Goal: Communication & Community: Answer question/provide support

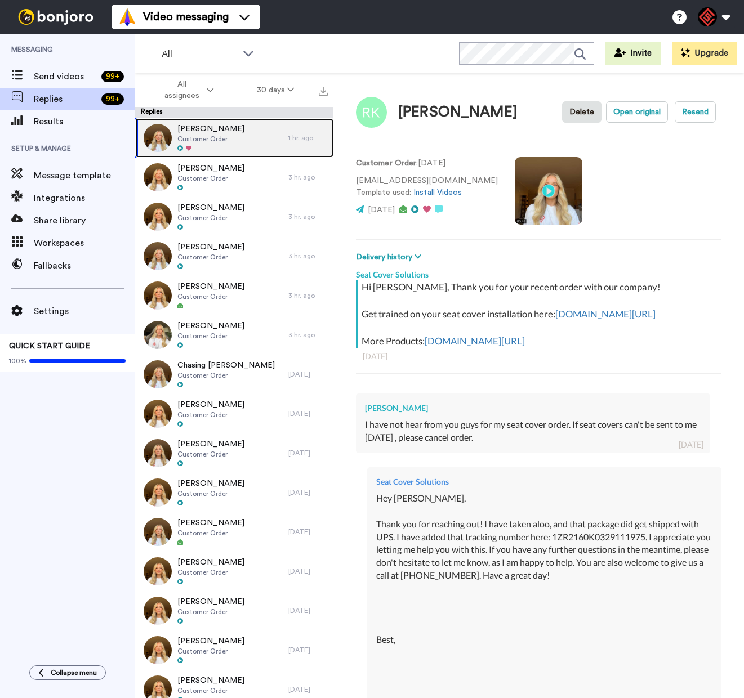
scroll to position [302, 0]
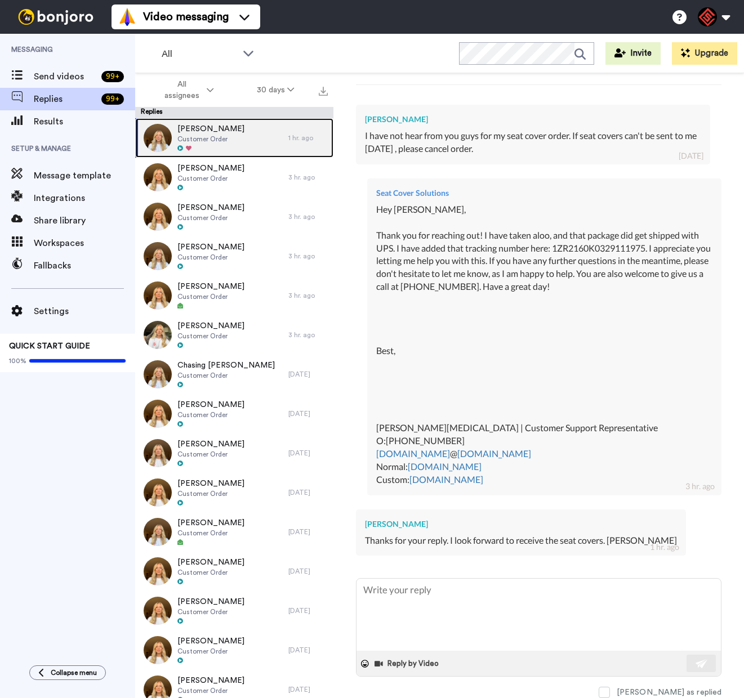
drag, startPoint x: 243, startPoint y: 145, endPoint x: 246, endPoint y: 151, distance: 6.6
click at [243, 145] on div "[PERSON_NAME] Customer Order" at bounding box center [211, 137] width 153 height 39
type textarea "x"
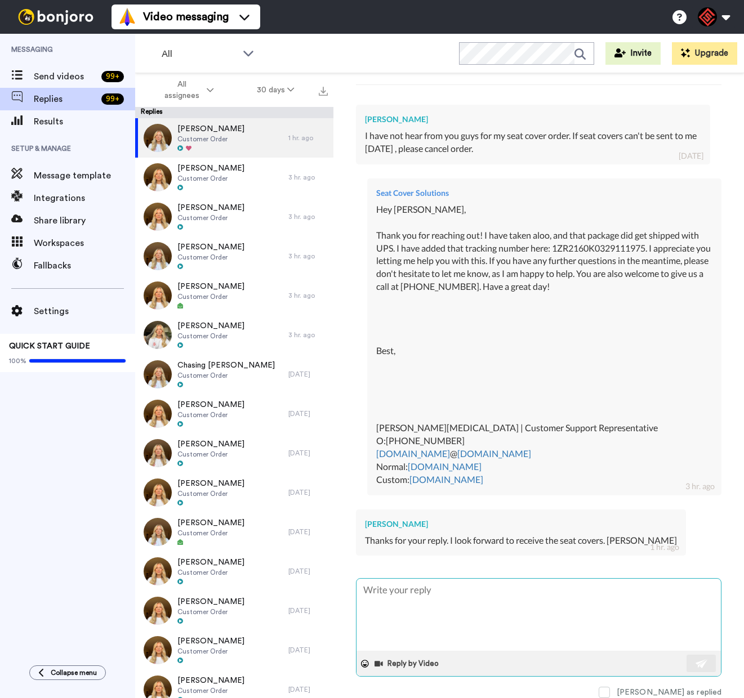
click at [387, 594] on textarea at bounding box center [538, 615] width 364 height 72
type textarea "H"
type textarea "x"
type textarea "He"
type textarea "x"
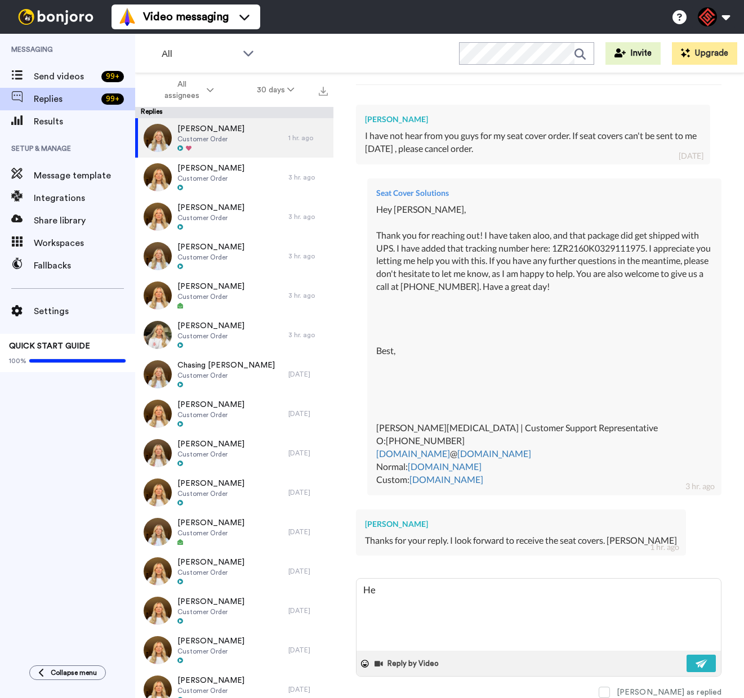
type textarea "Hey"
type textarea "x"
type textarea "Hey"
type textarea "x"
type textarea "Hey R"
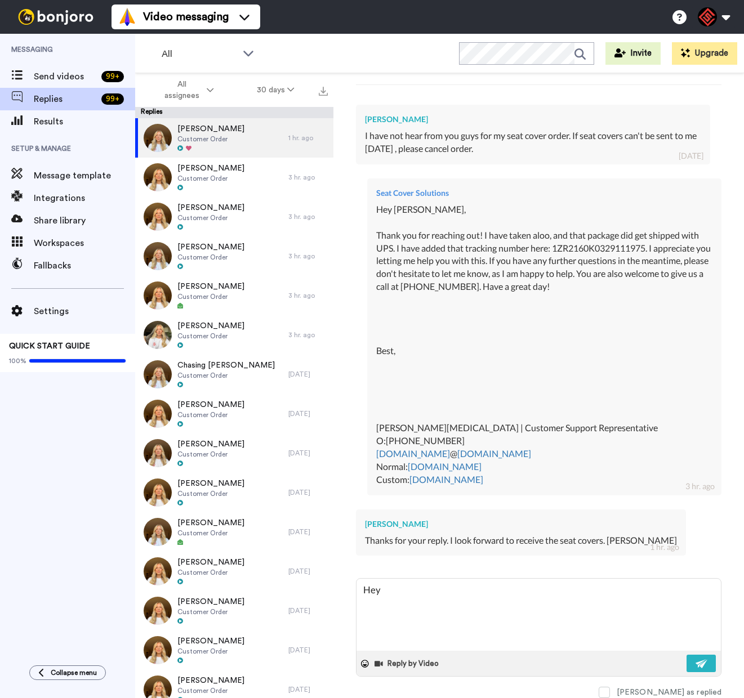
type textarea "x"
type textarea "Hey Ro"
type textarea "x"
type textarea "Hey Rol"
type textarea "x"
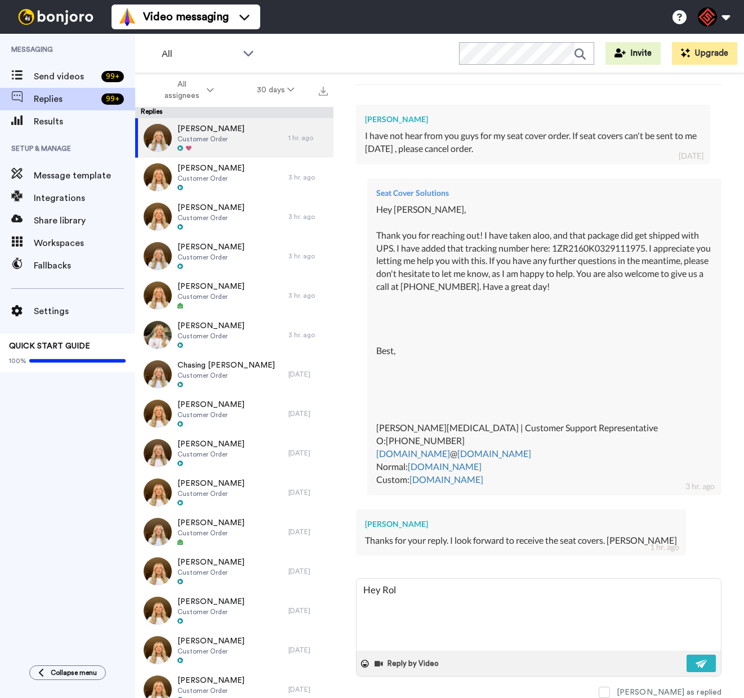
type textarea "Hey Rola"
type textarea "x"
type textarea "Hey [PERSON_NAME]"
type textarea "x"
type textarea "Hey [PERSON_NAME]"
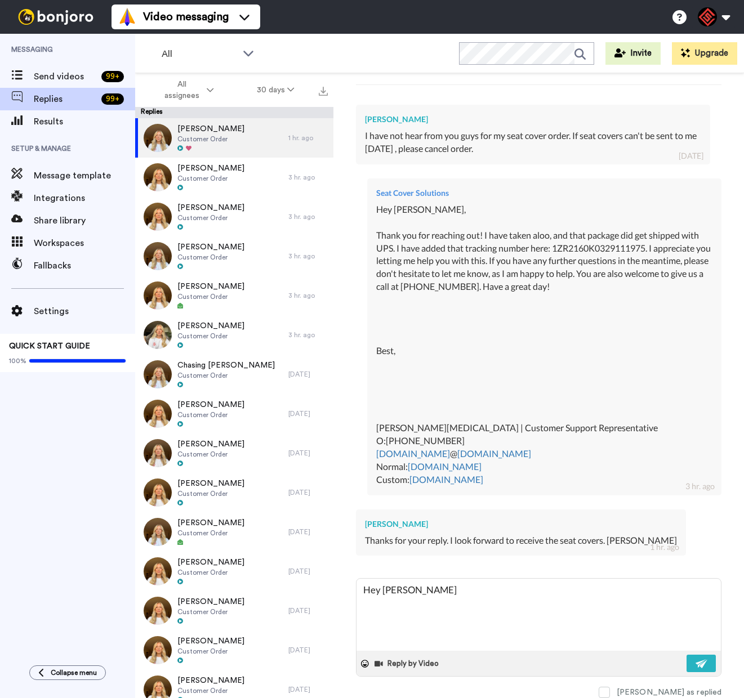
type textarea "x"
type textarea "Hey [PERSON_NAME],"
type textarea "x"
type textarea "Hey [PERSON_NAME],"
type textarea "x"
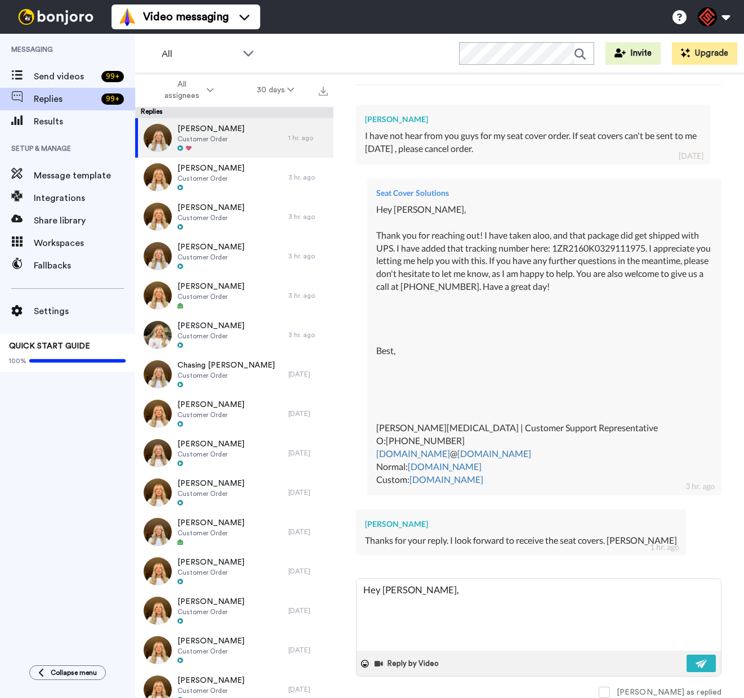
type textarea "Hey [PERSON_NAME],"
type textarea "x"
type textarea "Hey [PERSON_NAME], T"
type textarea "x"
type textarea "Hey [PERSON_NAME], Th"
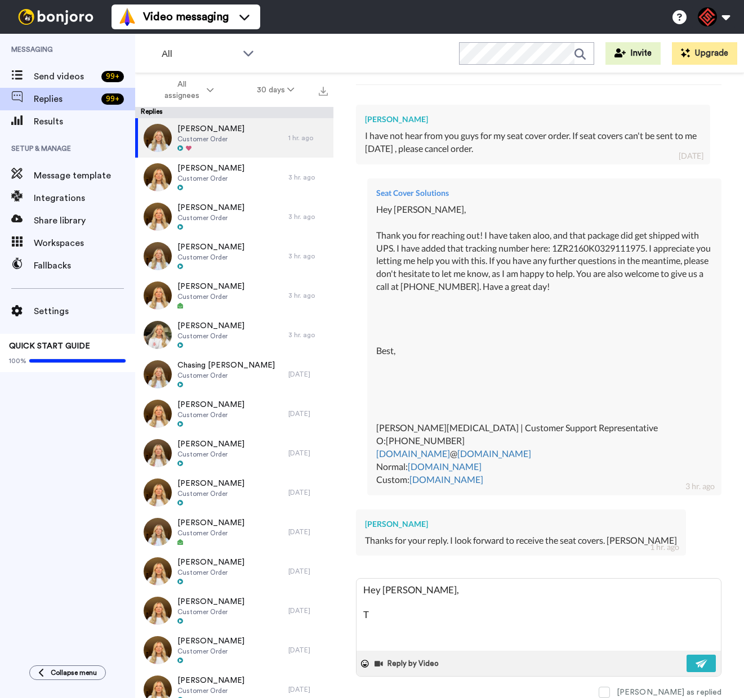
type textarea "x"
type textarea "Hey [PERSON_NAME], Tha"
type textarea "x"
type textarea "Hey [PERSON_NAME], Than"
type textarea "x"
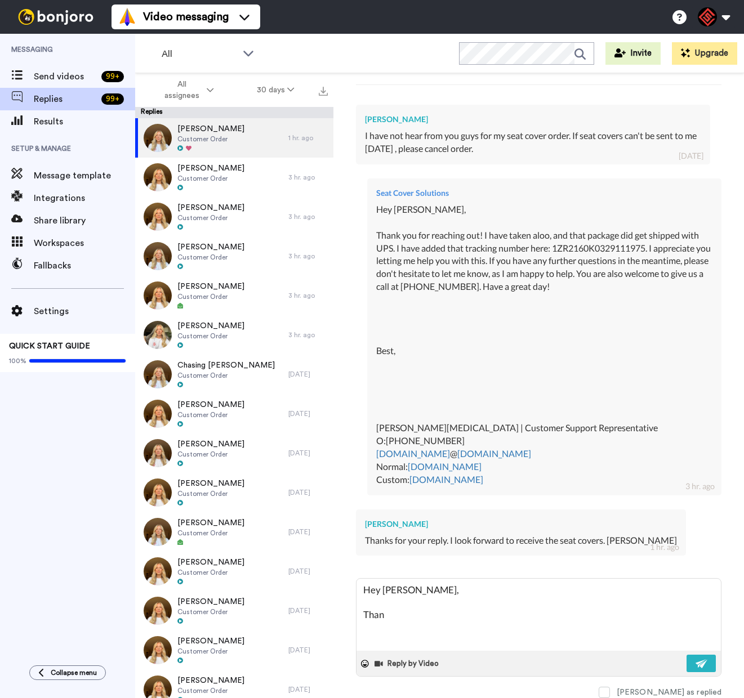
type textarea "Hey [PERSON_NAME], Thank"
type textarea "x"
type textarea "Hey [PERSON_NAME], Thank"
type textarea "x"
type textarea "Hey [PERSON_NAME], Thank y"
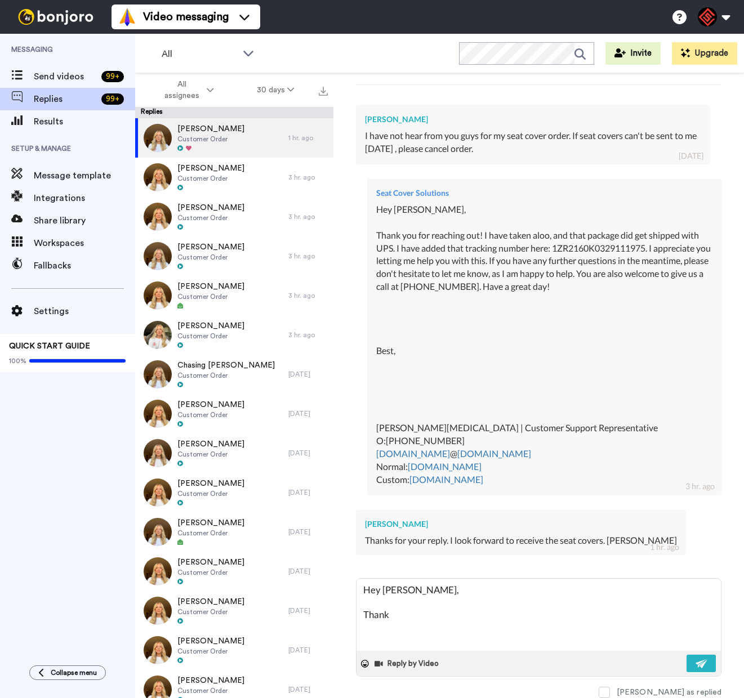
type textarea "x"
type textarea "Hey [PERSON_NAME], Thank yo"
type textarea "x"
type textarea "Hey [PERSON_NAME], Thank you"
type textarea "x"
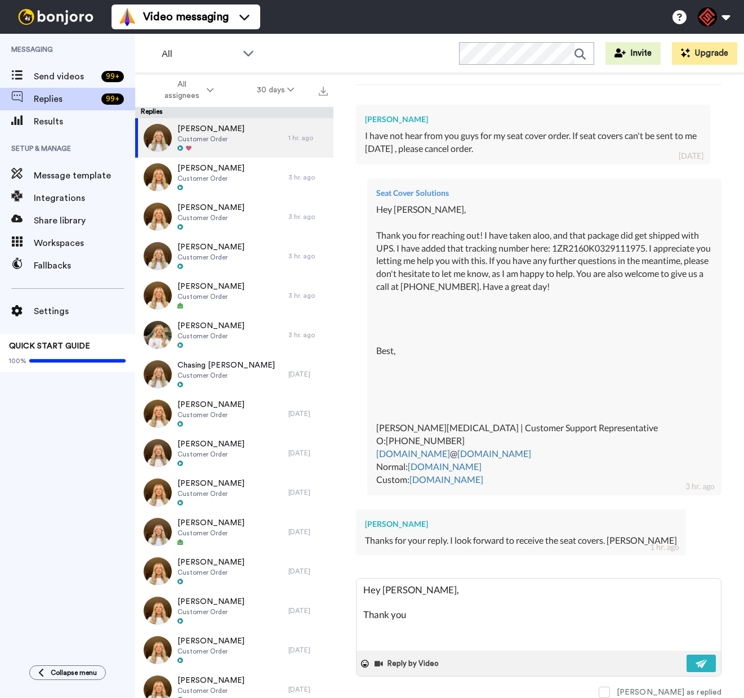
type textarea "Hey [PERSON_NAME], Thank you"
type textarea "x"
type textarea "Hey [PERSON_NAME], Thank you f"
type textarea "x"
type textarea "Hey [PERSON_NAME], Thank you fo"
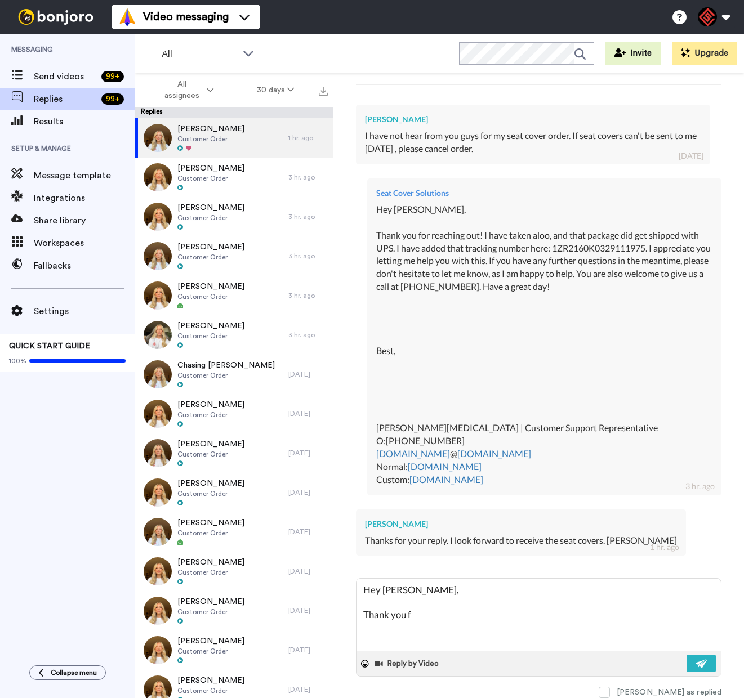
type textarea "x"
type textarea "Hey [PERSON_NAME], Thank you for"
type textarea "x"
type textarea "Hey [PERSON_NAME], Thank you for"
type textarea "x"
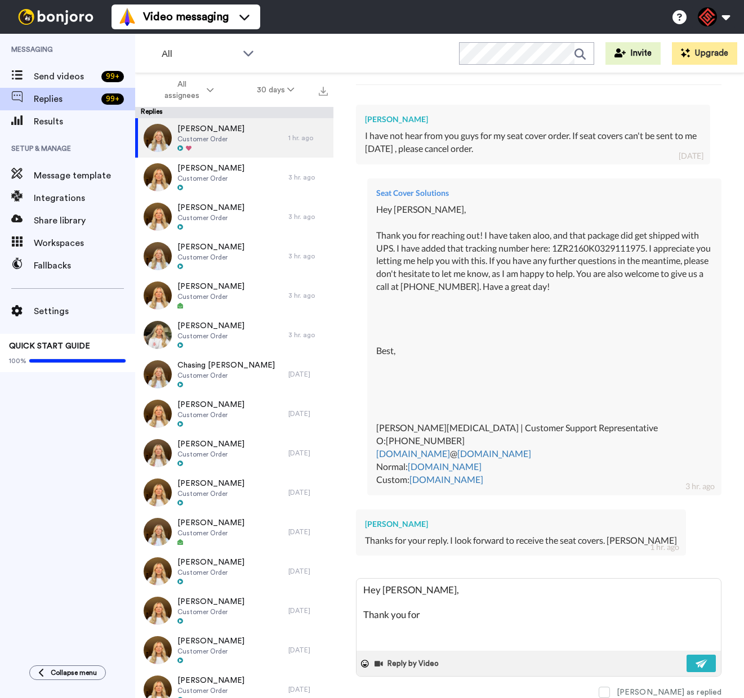
type textarea "Hey [PERSON_NAME], Thank you for g"
type textarea "x"
type textarea "Hey [PERSON_NAME], Thank you for ge"
type textarea "x"
type textarea "Hey [PERSON_NAME], Thank you for get"
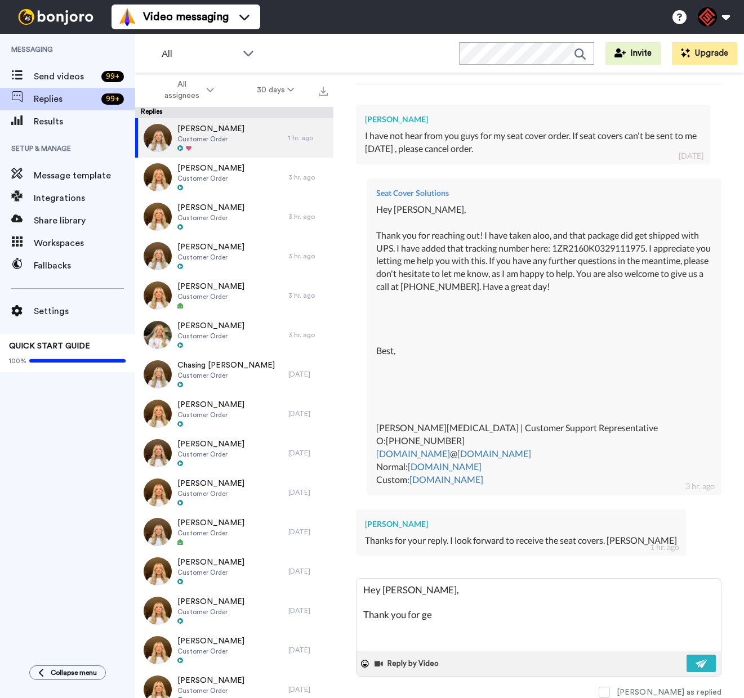
type textarea "x"
type textarea "Hey [PERSON_NAME], Thank you for gett"
type textarea "x"
type textarea "Hey [PERSON_NAME], Thank you for getti"
type textarea "x"
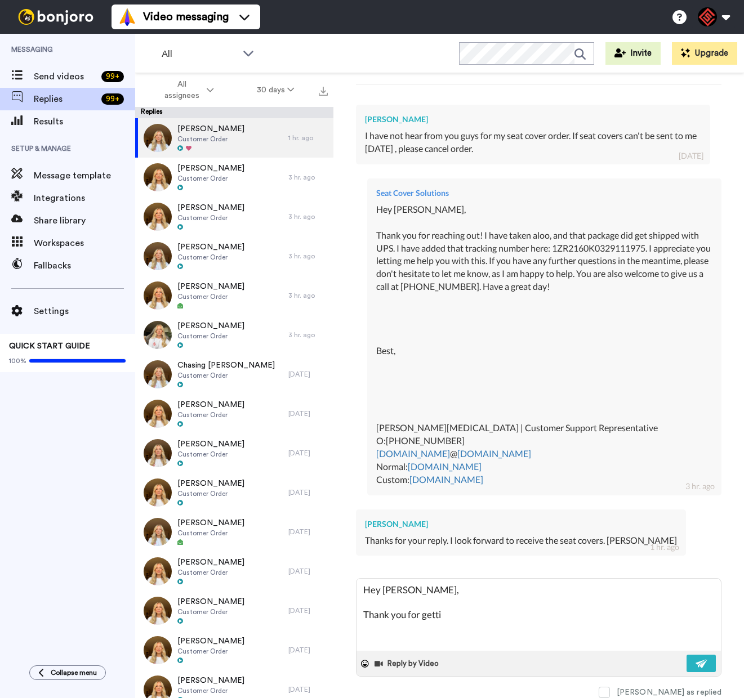
type textarea "Hey [PERSON_NAME], Thank you for gettin"
type textarea "x"
type textarea "Hey [PERSON_NAME], Thank you for getting"
type textarea "x"
type textarea "Hey [PERSON_NAME], Thank you for getting"
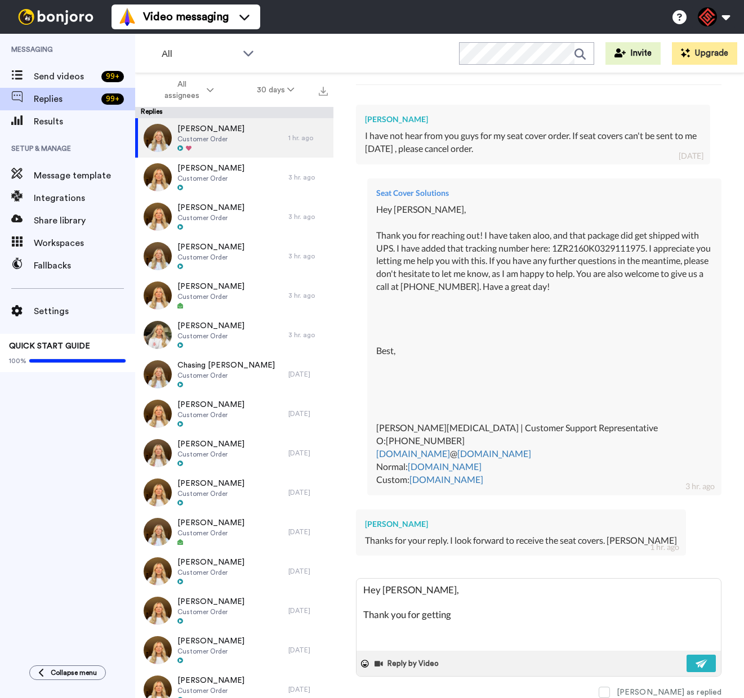
type textarea "x"
type textarea "Hey [PERSON_NAME], Thank you for getting b"
type textarea "x"
type textarea "Hey [PERSON_NAME], Thank you for getting ba"
type textarea "x"
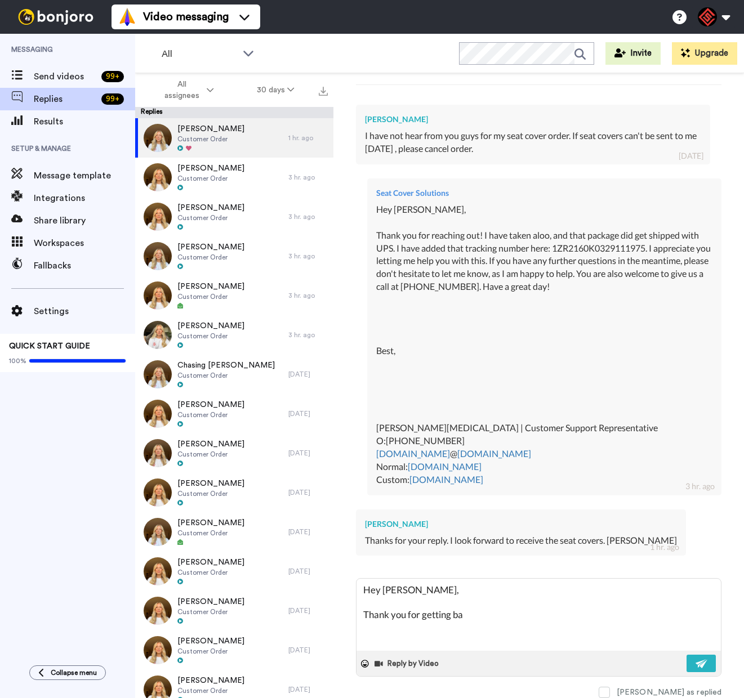
type textarea "Hey [PERSON_NAME], Thank you for getting bac"
type textarea "x"
type textarea "Hey [PERSON_NAME], Thank you for getting back"
type textarea "x"
type textarea "Hey [PERSON_NAME], Thank you for getting back"
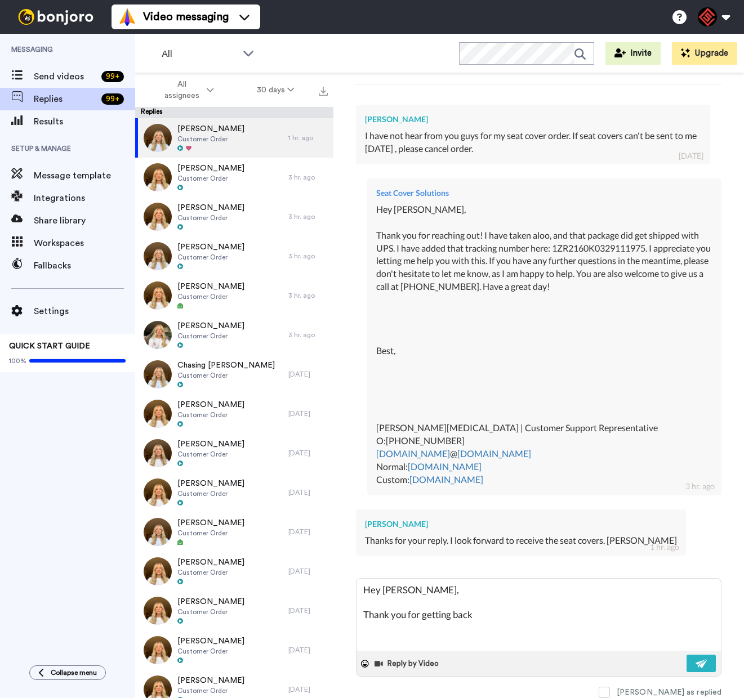
type textarea "x"
type textarea "Hey [PERSON_NAME], Thank you for getting back t"
type textarea "x"
type textarea "Hey [PERSON_NAME], Thank you for getting back t"
type textarea "x"
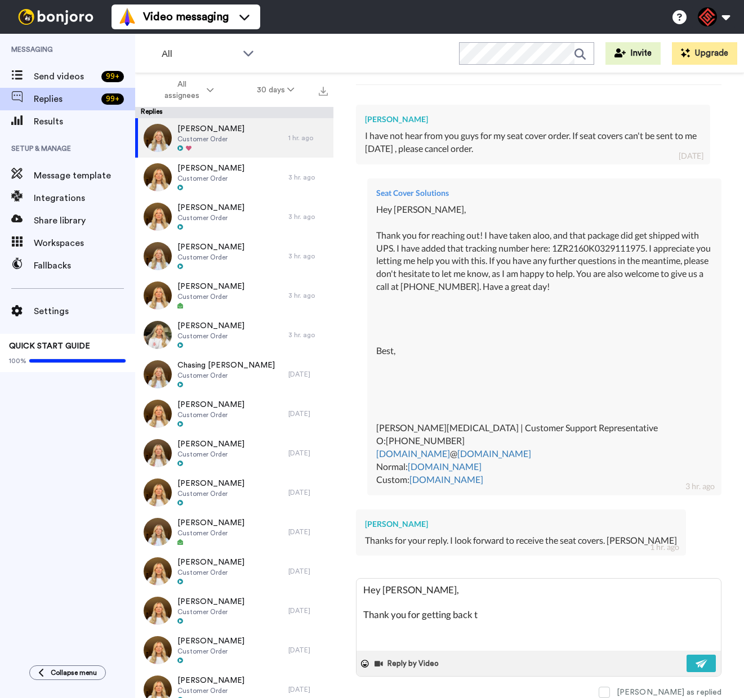
type textarea "Hey [PERSON_NAME], Thank you for getting back t"
type textarea "x"
type textarea "Hey [PERSON_NAME], Thank you for getting back"
type textarea "x"
type textarea "Hey [PERSON_NAME], Thank you for getting back t"
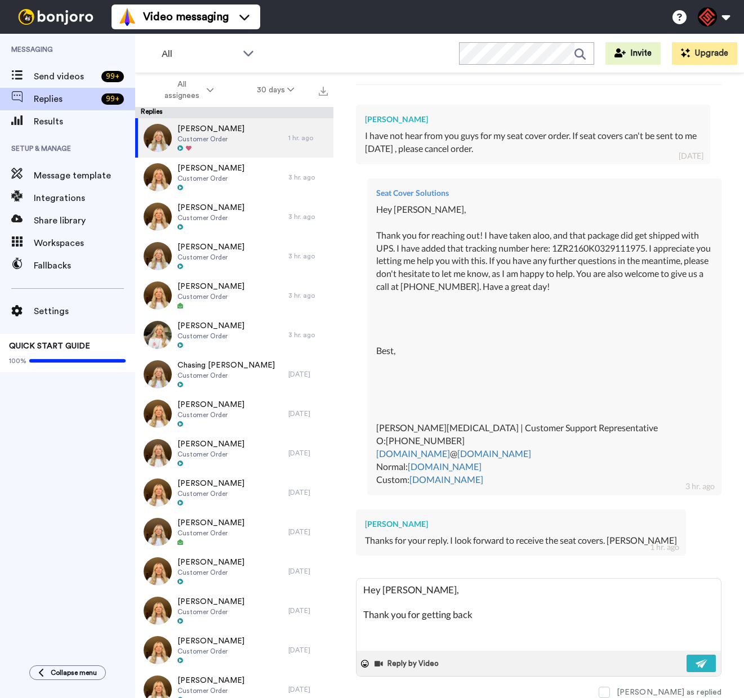
type textarea "x"
type textarea "Hey [PERSON_NAME], Thank you for getting back to"
type textarea "x"
type textarea "Hey [PERSON_NAME], Thank you for getting back to"
type textarea "x"
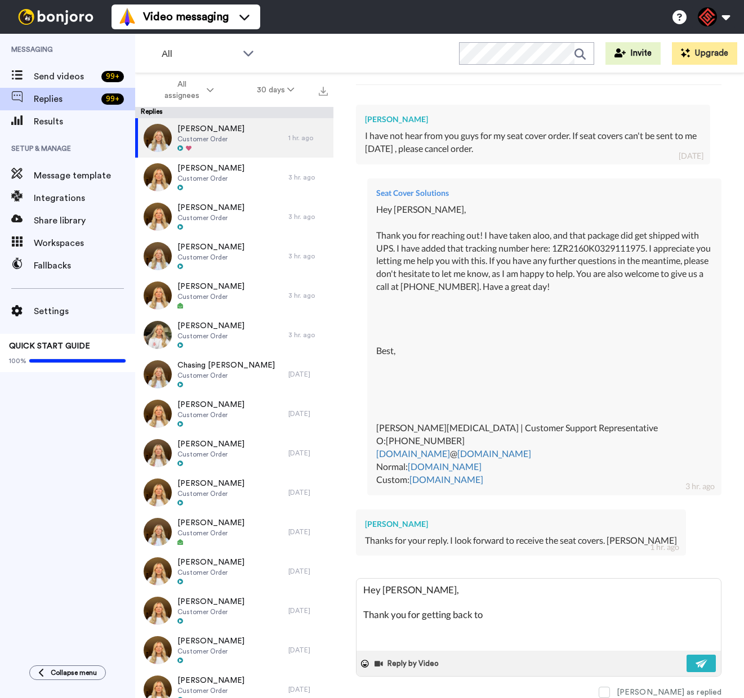
type textarea "Hey [PERSON_NAME], Thank you for getting back to m"
type textarea "x"
type textarea "Hey [PERSON_NAME], Thank you for getting back to me"
type textarea "x"
type textarea "Hey [PERSON_NAME], Thank you for getting back to me!"
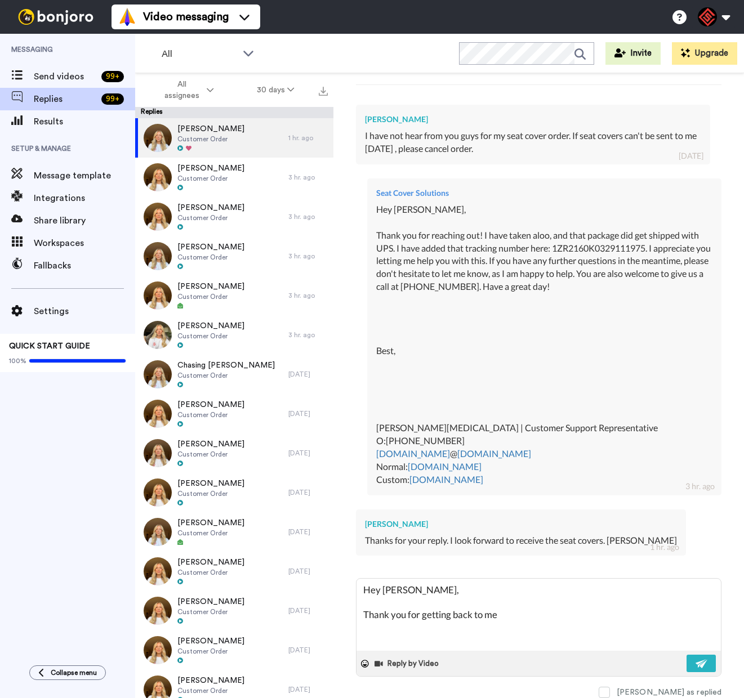
type textarea "x"
type textarea "Hey [PERSON_NAME], Thank you for getting back to me!"
type textarea "x"
type textarea "Hey [PERSON_NAME], Thank you for getting back to me! O"
type textarea "x"
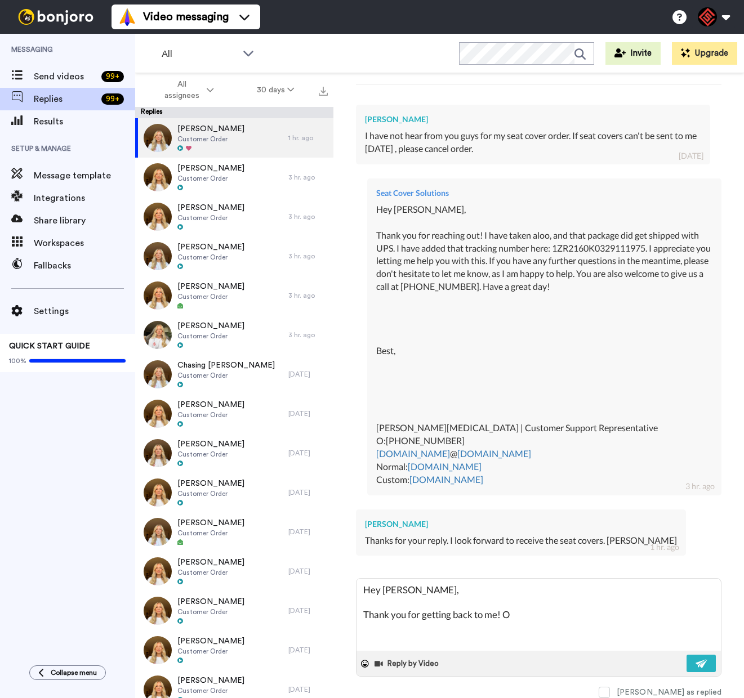
type textarea "Hey [PERSON_NAME], Thank you for getting back to me! Of"
type textarea "x"
type textarea "Hey [PERSON_NAME], Thank you for getting back to me! Of"
type textarea "x"
type textarea "Hey [PERSON_NAME], Thank you for getting back to me! Of c"
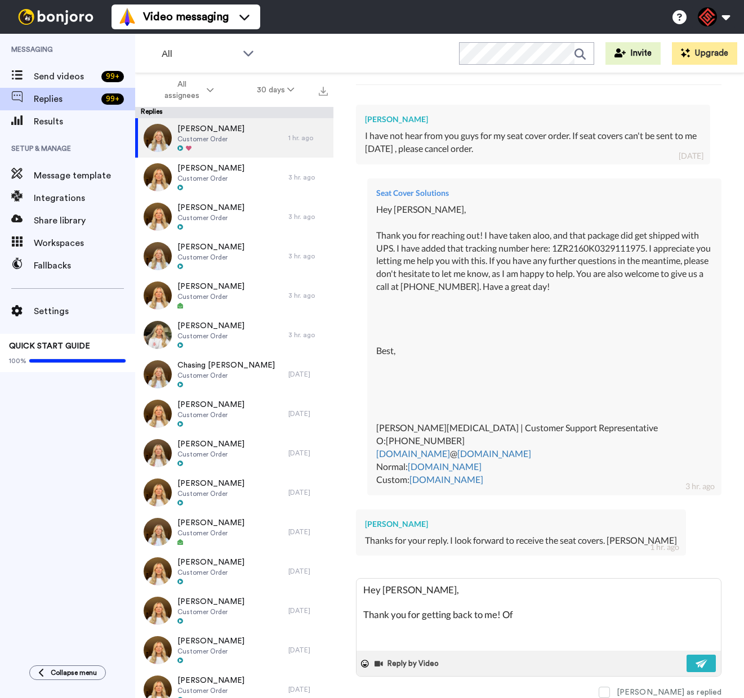
type textarea "x"
type textarea "Hey [PERSON_NAME], Thank you for getting back to me! Of co"
type textarea "x"
type textarea "Hey [PERSON_NAME], Thank you for getting back to me! Of cou"
type textarea "x"
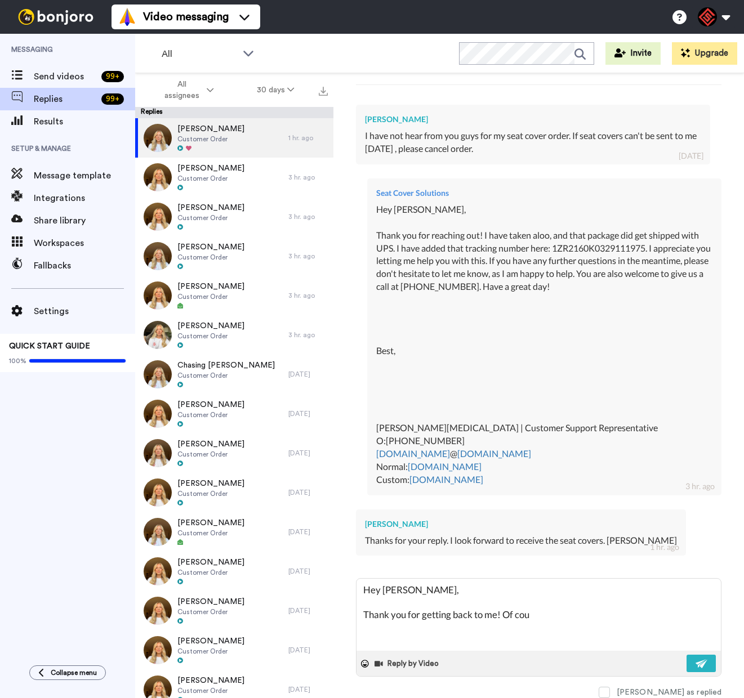
type textarea "Hey [PERSON_NAME], Thank you for getting back to me! Of cour"
type textarea "x"
type textarea "Hey [PERSON_NAME], Thank you for getting back to me! Of cours"
type textarea "x"
type textarea "Hey [PERSON_NAME], Thank you for getting back to me! Of course"
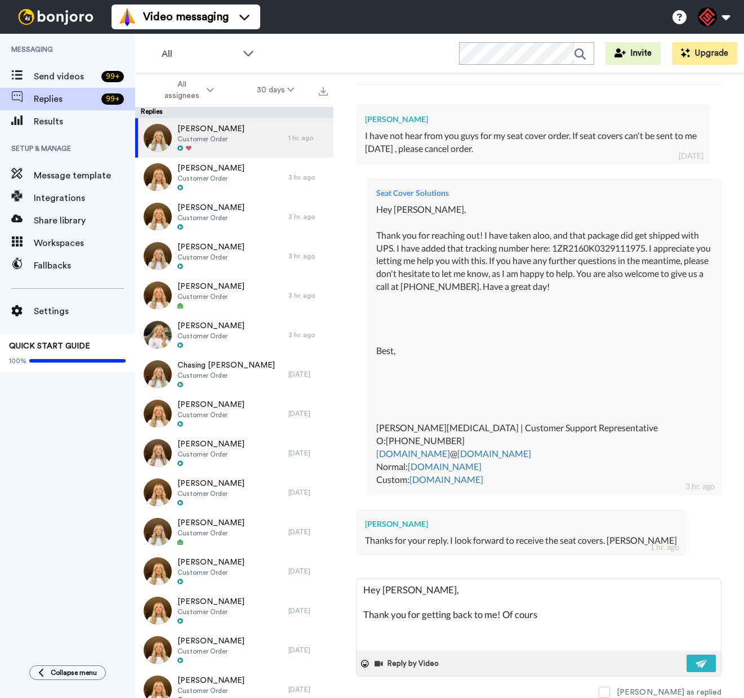
type textarea "x"
type textarea "Hey [PERSON_NAME], Thank you for getting back to me! Of course"
type textarea "x"
type textarea "Hey [PERSON_NAME], Thank you for getting back to me! Of course i"
type textarea "x"
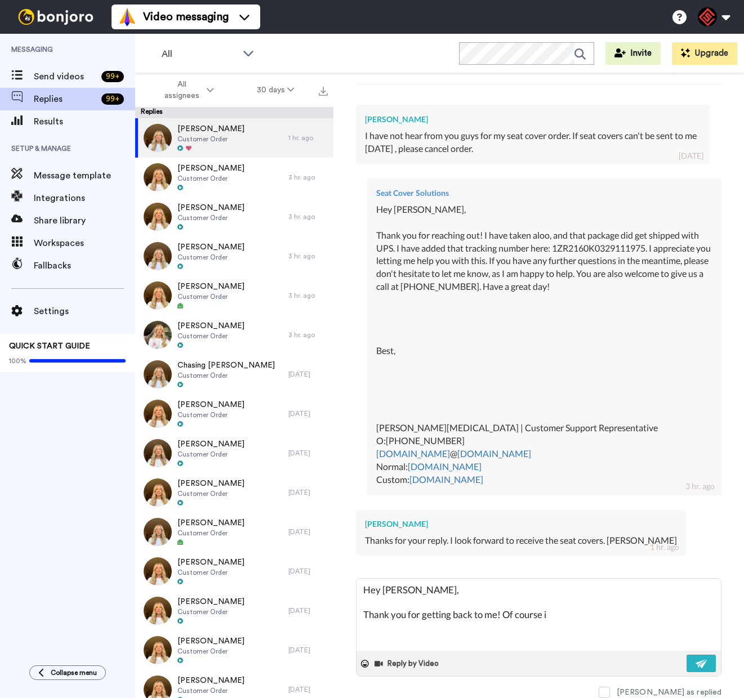
type textarea "Hey [PERSON_NAME], Thank you for getting back to me! Of course if"
type textarea "x"
type textarea "Hey [PERSON_NAME], Thank you for getting back to me! Of course if"
type textarea "x"
type textarea "Hey [PERSON_NAME], Thank you for getting back to me! Of course if y"
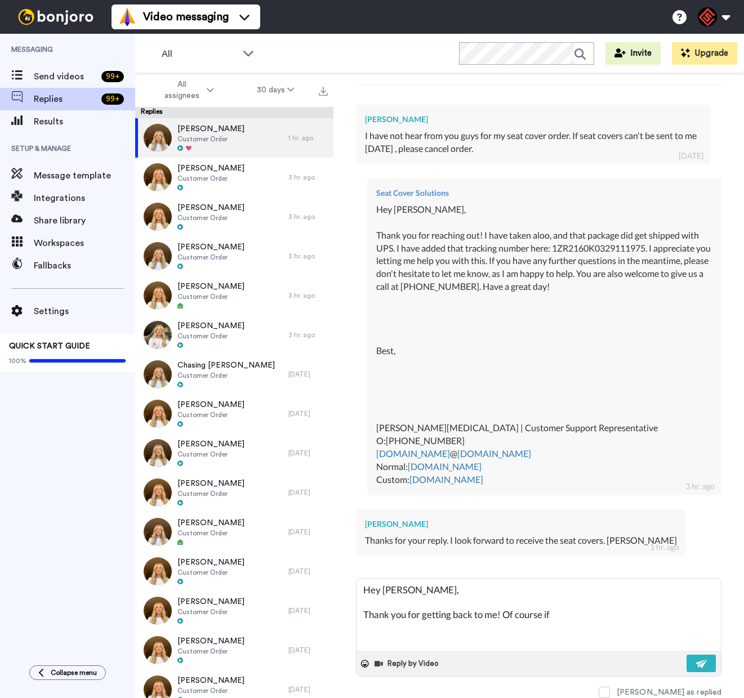
type textarea "x"
type textarea "Hey [PERSON_NAME], Thank you for getting back to me! Of course if yo"
type textarea "x"
type textarea "Hey [PERSON_NAME], Thank you for getting back to me! Of course if you"
type textarea "x"
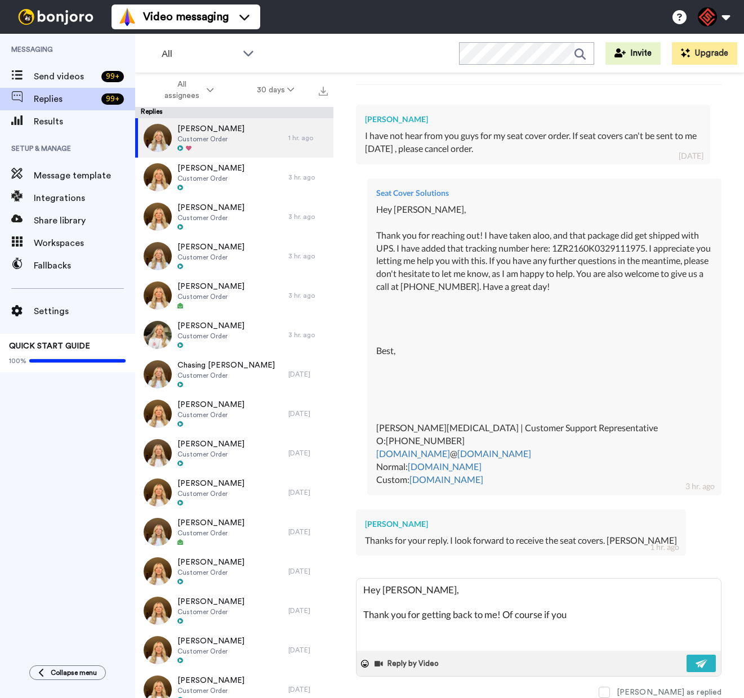
type textarea "Hey [PERSON_NAME], Thank you for getting back to me! Of course if you"
type textarea "x"
type textarea "Hey [PERSON_NAME], Thank you for getting back to me! Of course if you n"
type textarea "x"
type textarea "Hey [PERSON_NAME], Thank you for getting back to me! Of course if you ne"
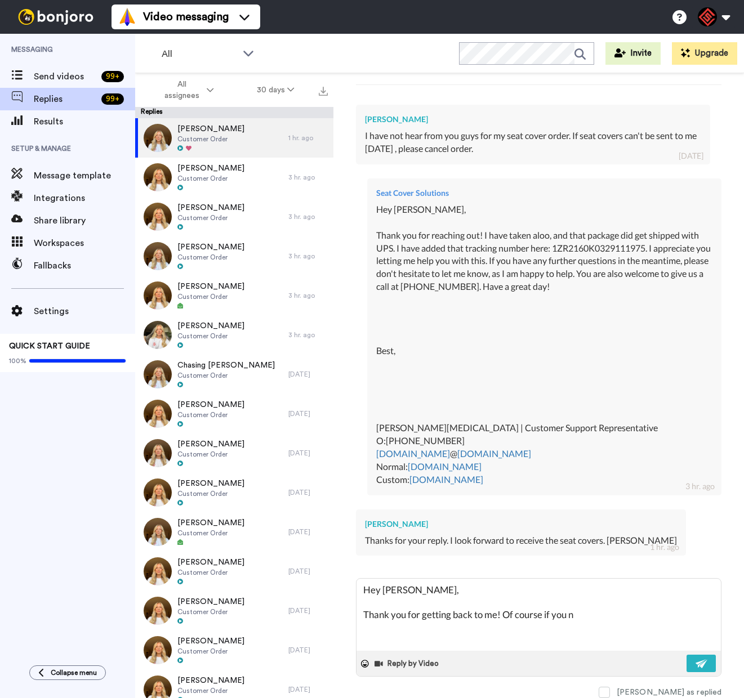
type textarea "x"
type textarea "Hey [PERSON_NAME], Thank you for getting back to me! Of course if you nee"
type textarea "x"
type textarea "Hey [PERSON_NAME], Thank you for getting back to me! Of course if you need"
type textarea "x"
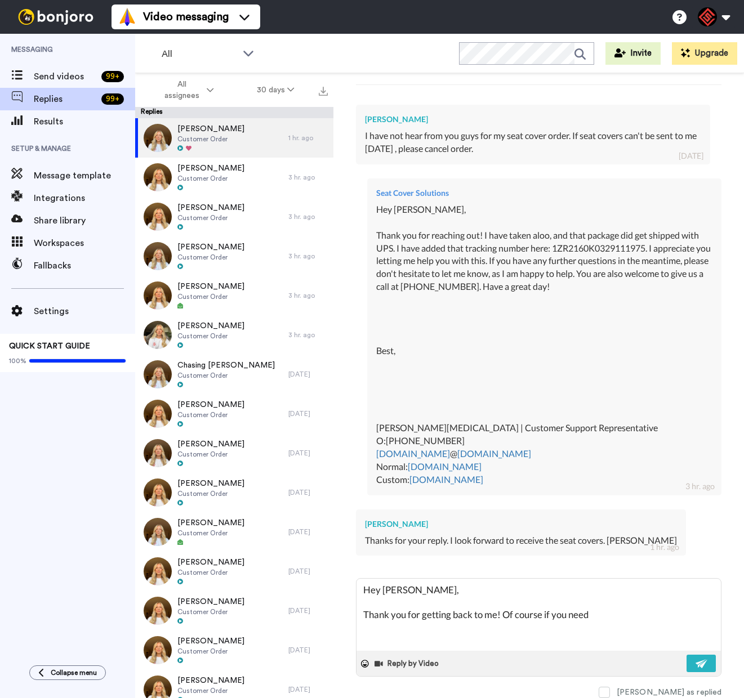
type textarea "Hey [PERSON_NAME], Thank you for getting back to me! Of course if you need"
type textarea "x"
type textarea "Hey [PERSON_NAME], Thank you for getting back to me! Of course if you need a"
type textarea "x"
type textarea "Hey [PERSON_NAME], Thank you for getting back to me! Of course if you need an"
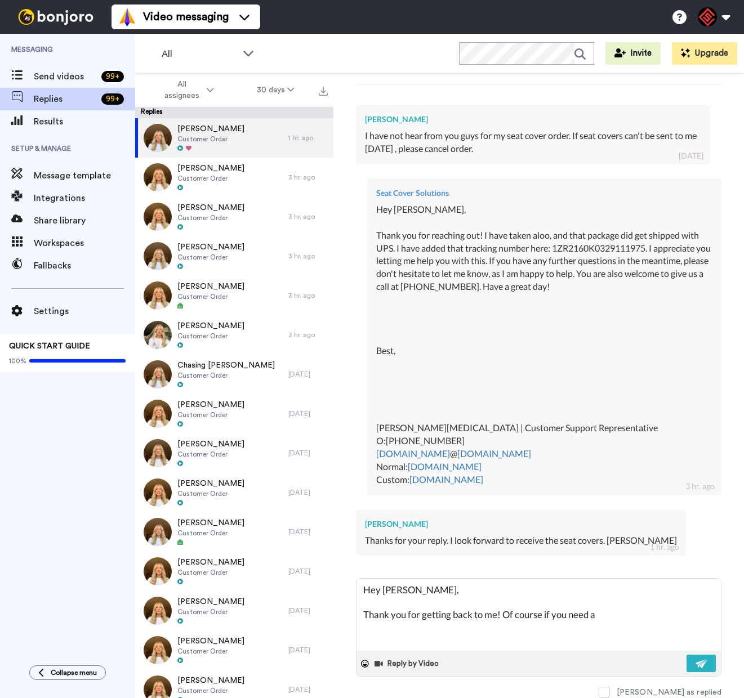
type textarea "x"
type textarea "Hey [PERSON_NAME], Thank you for getting back to me! Of course if you need any"
type textarea "x"
type textarea "Hey [PERSON_NAME], Thank you for getting back to me! Of course if you need anyt"
type textarea "x"
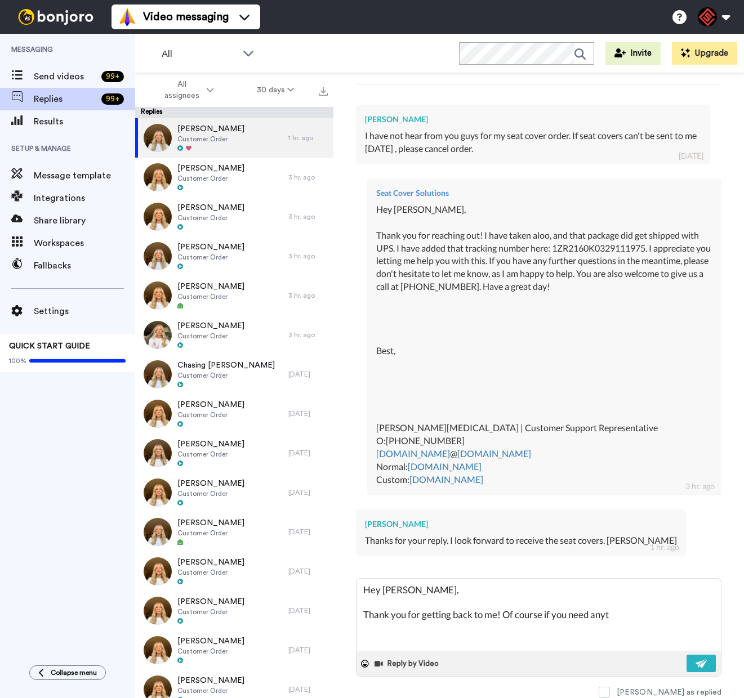
type textarea "Hey [PERSON_NAME], Thank you for getting back to me! Of course if you need anyth"
type textarea "x"
type textarea "Hey [PERSON_NAME], Thank you for getting back to me! Of course if you need anyt…"
type textarea "x"
type textarea "Hey [PERSON_NAME], Thank you for getting back to me! Of course if you need anyt…"
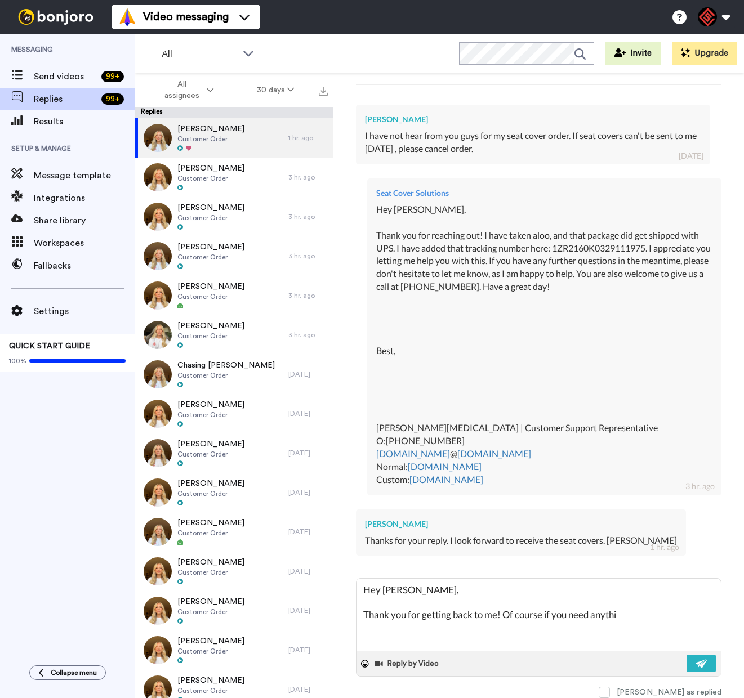
type textarea "x"
type textarea "Hey [PERSON_NAME], Thank you for getting back to me! Of course if you need anyt…"
type textarea "x"
type textarea "Hey [PERSON_NAME], Thank you for getting back to me! Of course if you need anyt…"
type textarea "x"
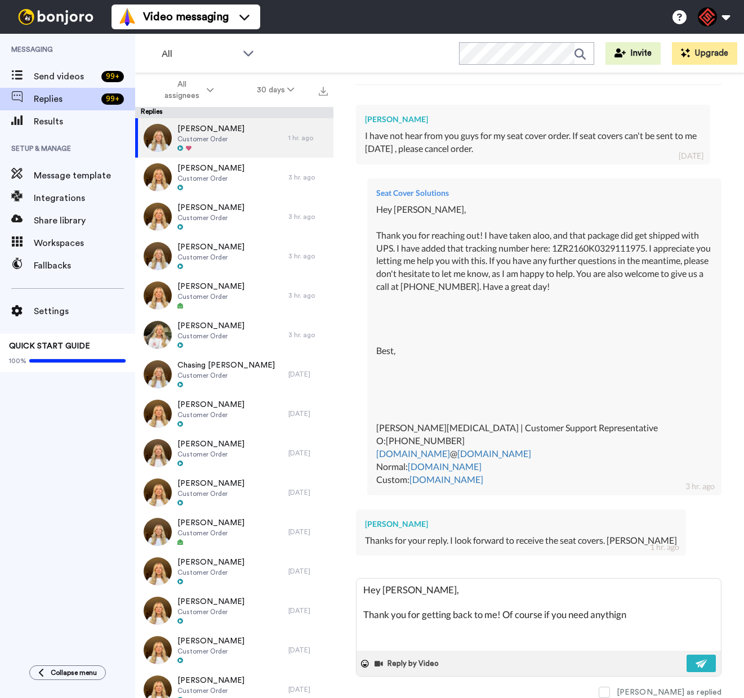
type textarea "Hey [PERSON_NAME], Thank you for getting back to me! Of course if you need anyt…"
type textarea "x"
type textarea "Hey [PERSON_NAME], Thank you for getting back to me! Of course if you need anyt…"
type textarea "x"
type textarea "Hey [PERSON_NAME], Thank you for getting back to me! Of course if you need anyt…"
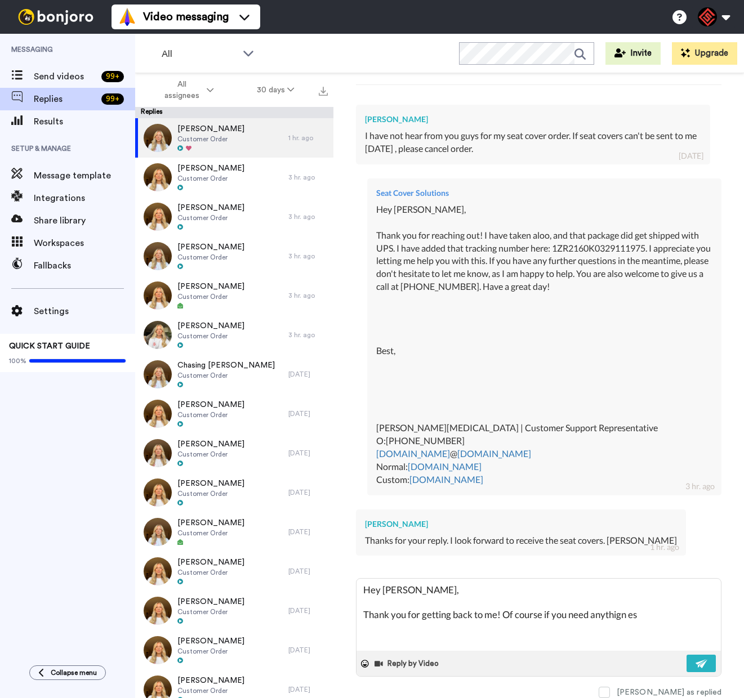
type textarea "x"
type textarea "Hey [PERSON_NAME], Thank you for getting back to me! Of course if you need anyt…"
type textarea "x"
type textarea "Hey [PERSON_NAME], Thank you for getting back to me! Of course if you need anyt…"
type textarea "x"
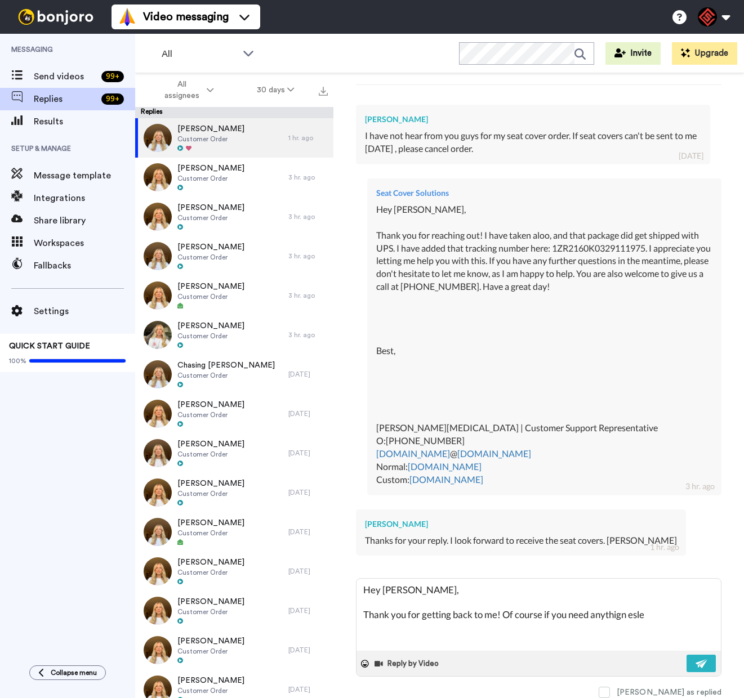
type textarea "Hey [PERSON_NAME], Thank you for getting back to me! Of course if you need anyt…"
type textarea "x"
type textarea "Hey [PERSON_NAME], Thank you for getting back to me! Of course if you need anyt…"
type textarea "x"
type textarea "Hey [PERSON_NAME], Thank you for getting back to me! Of course if you need anyt…"
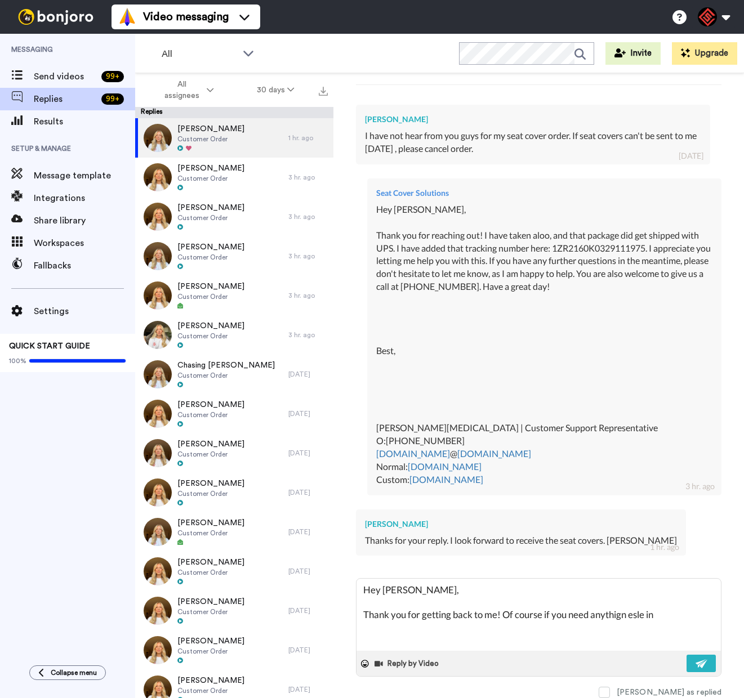
type textarea "x"
type textarea "Hey [PERSON_NAME], Thank you for getting back to me! Of course if you need anyt…"
type textarea "x"
type textarea "Hey [PERSON_NAME], Thank you for getting back to me! Of course if you need anyt…"
type textarea "x"
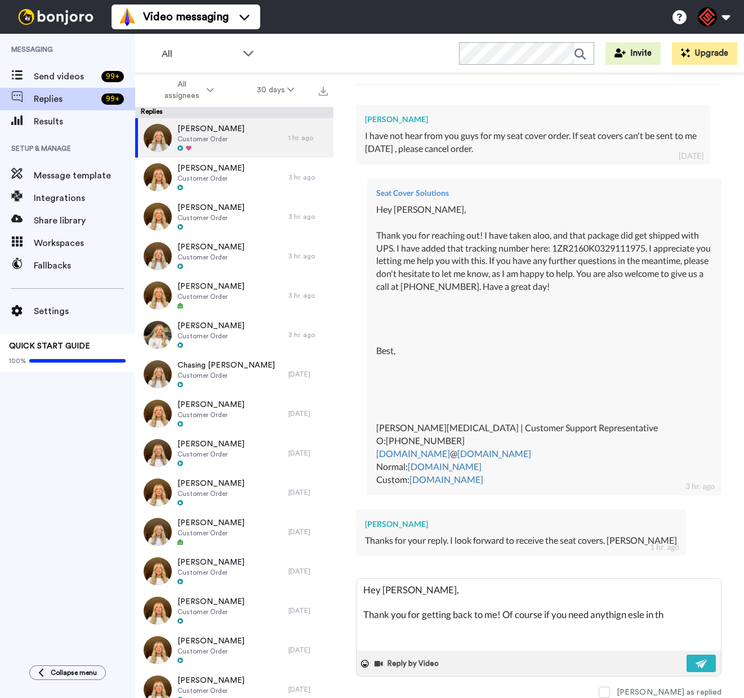
type textarea "Hey [PERSON_NAME], Thank you for getting back to me! Of course if you need anyt…"
type textarea "x"
type textarea "Hey [PERSON_NAME], Thank you for getting back to me! Of course if you need anyt…"
type textarea "x"
type textarea "Hey [PERSON_NAME], Thank you for getting back to me! Of course if you need anyt…"
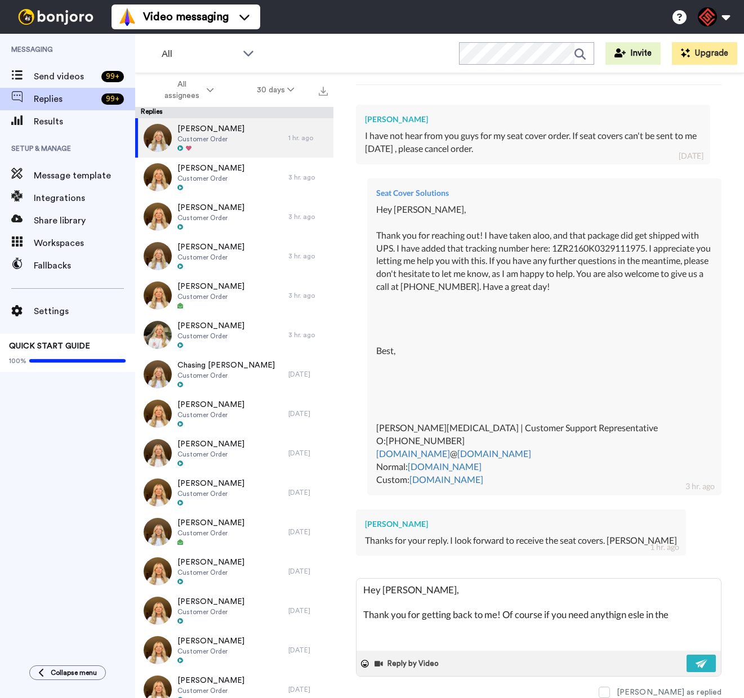
type textarea "x"
type textarea "Hey [PERSON_NAME], Thank you for getting back to me! Of course if you need anyt…"
type textarea "x"
type textarea "Hey [PERSON_NAME], Thank you for getting back to me! Of course if you need anyt…"
type textarea "x"
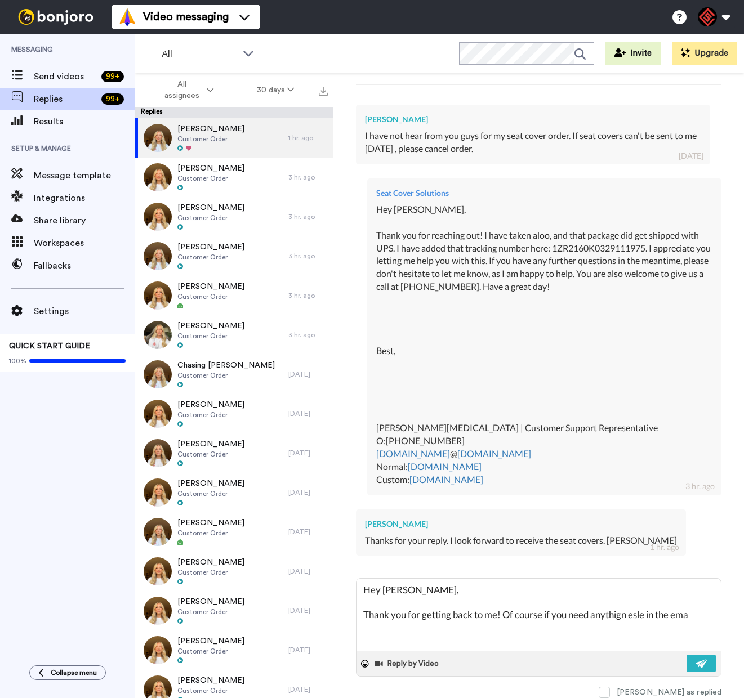
type textarea "Hey [PERSON_NAME], Thank you for getting back to me! Of course if you need anyt…"
type textarea "x"
type textarea "Hey [PERSON_NAME], Thank you for getting back to me! Of course if you need anyt…"
type textarea "x"
type textarea "Hey [PERSON_NAME], Thank you for getting back to me! Of course if you need anyt…"
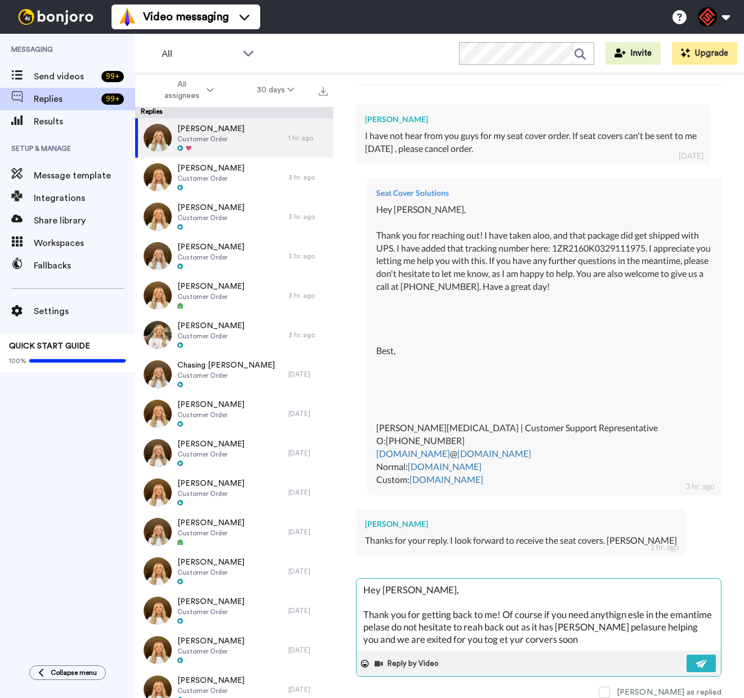
drag, startPoint x: 503, startPoint y: 616, endPoint x: 592, endPoint y: 648, distance: 94.1
click at [592, 648] on textarea "Hey [PERSON_NAME], Thank you for getting back to me! Of course if you need anyt…" at bounding box center [538, 615] width 364 height 72
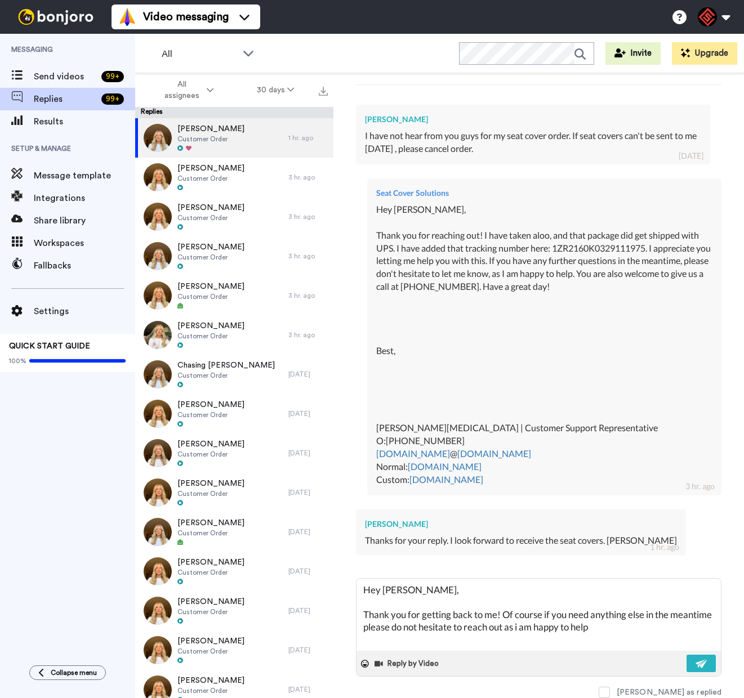
drag, startPoint x: 643, startPoint y: 628, endPoint x: 353, endPoint y: 581, distance: 294.4
click at [354, 581] on div "[PERSON_NAME] Delete Open original Resend Customer Order : [DATE] [EMAIL_ADDRES…" at bounding box center [538, 405] width 411 height 664
